Goal: Task Accomplishment & Management: Use online tool/utility

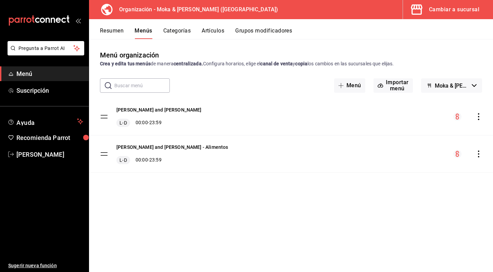
click at [209, 32] on button "Artículos" at bounding box center [212, 33] width 23 height 12
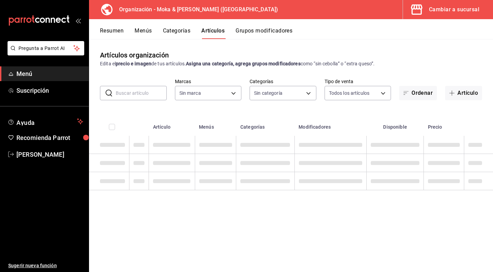
type input "133ffe9b-fe61-4f2a-b4cb-4bb08eaa479a"
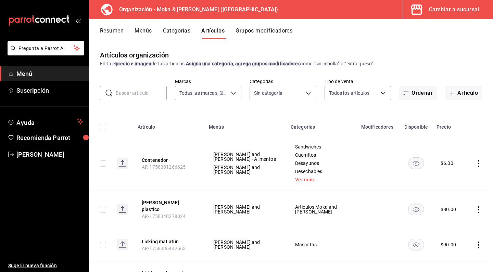
type input "35ef7d49-5860-42b9-a74e-f8714ccf72fe,f0715e8d-93ea-4bc3-8789-14c21f83c212,40b05…"
click at [466, 91] on button "Artículo" at bounding box center [463, 93] width 37 height 14
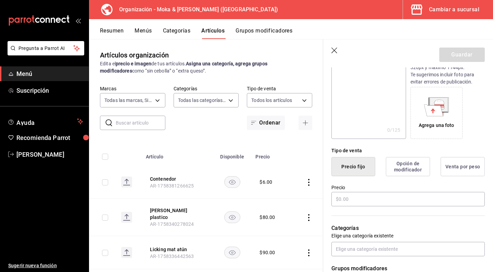
scroll to position [110, 0]
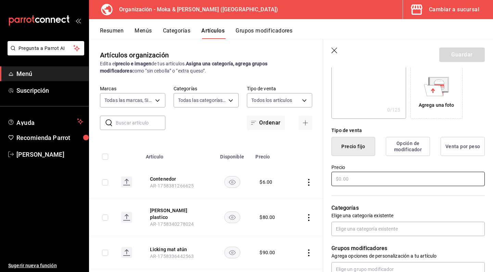
type input "Libreta chica MK"
click at [353, 184] on input "text" at bounding box center [407, 179] width 153 height 14
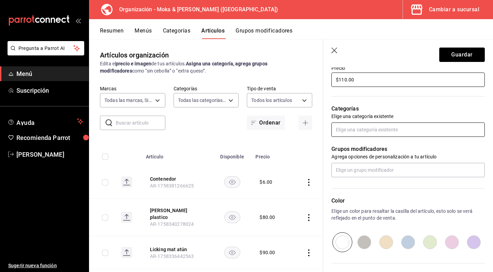
scroll to position [234, 0]
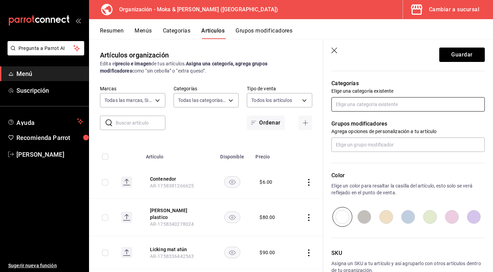
type input "$110.00"
click at [353, 104] on input "text" at bounding box center [407, 104] width 153 height 14
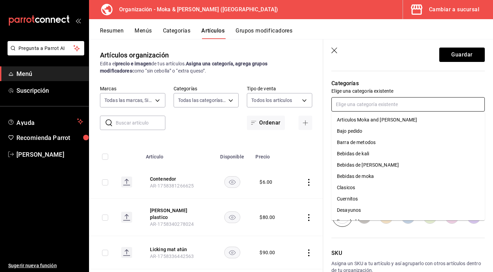
click at [355, 125] on li "Articulos Moka and [PERSON_NAME]" at bounding box center [407, 119] width 153 height 11
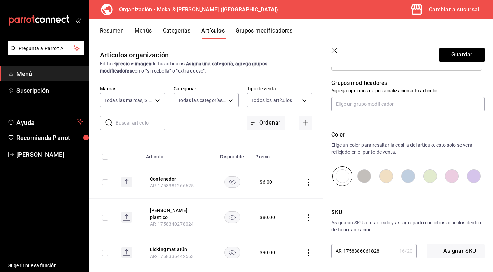
scroll to position [298, 0]
click at [466, 50] on button "Guardar" at bounding box center [461, 55] width 45 height 14
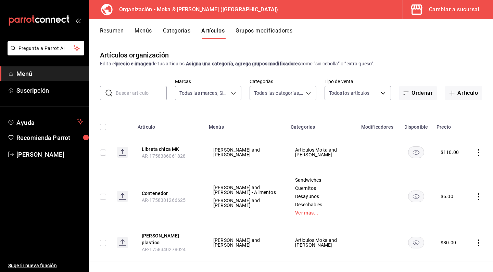
click at [141, 34] on button "Menús" at bounding box center [142, 33] width 17 height 12
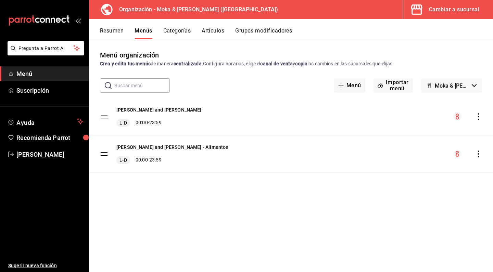
click at [479, 114] on icon "actions" at bounding box center [478, 116] width 7 height 7
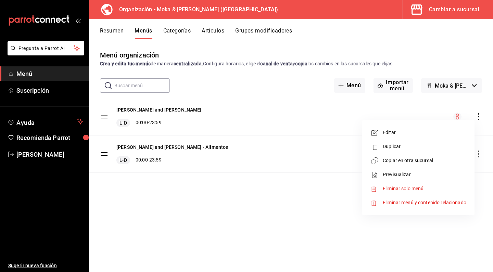
click at [405, 158] on span "Copiar en otra sucursal" at bounding box center [423, 160] width 83 height 7
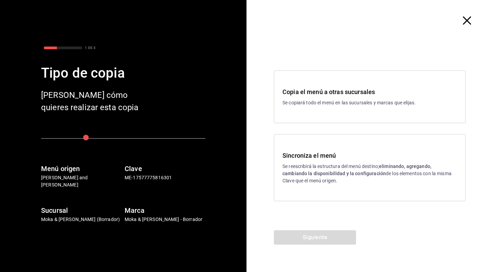
click at [305, 160] on h3 "Sincroniza el menú" at bounding box center [369, 155] width 174 height 9
drag, startPoint x: 309, startPoint y: 212, endPoint x: 309, endPoint y: 219, distance: 6.8
click at [309, 213] on div "Copia el menú a otras sucursales Se copiará todo el menú en las sucursales y ma…" at bounding box center [369, 135] width 246 height 189
click at [305, 237] on button "Siguiente" at bounding box center [315, 237] width 82 height 14
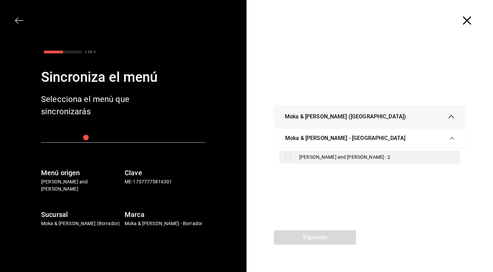
click at [287, 158] on input "checkbox" at bounding box center [288, 157] width 6 height 6
checkbox input "true"
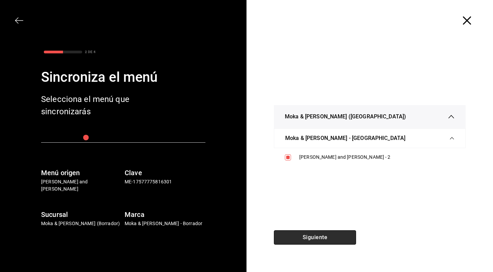
click at [298, 231] on button "Siguiente" at bounding box center [315, 237] width 82 height 14
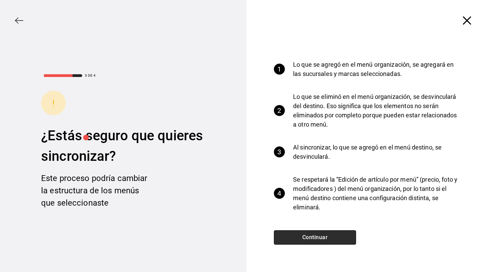
click at [298, 231] on button "Continuar" at bounding box center [315, 237] width 82 height 14
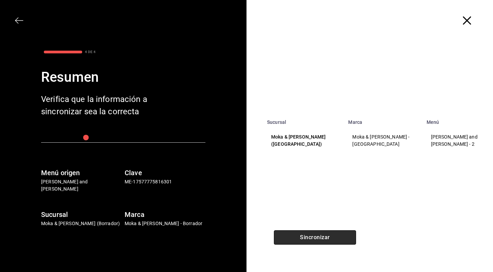
click at [298, 231] on button "Sincronizar" at bounding box center [315, 237] width 82 height 14
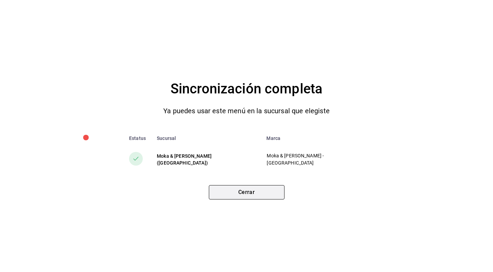
click at [249, 189] on button "Cerrar" at bounding box center [247, 192] width 76 height 14
